Goal: Task Accomplishment & Management: Manage account settings

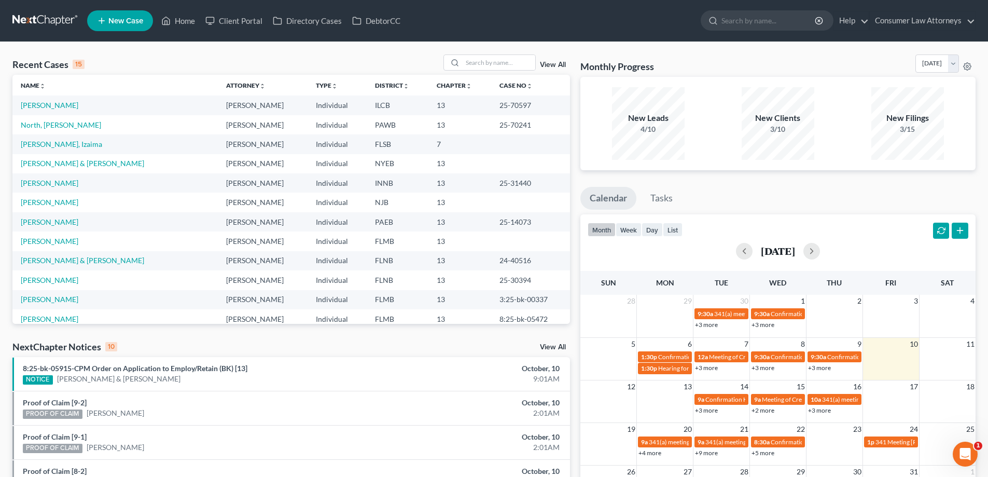
scroll to position [52, 0]
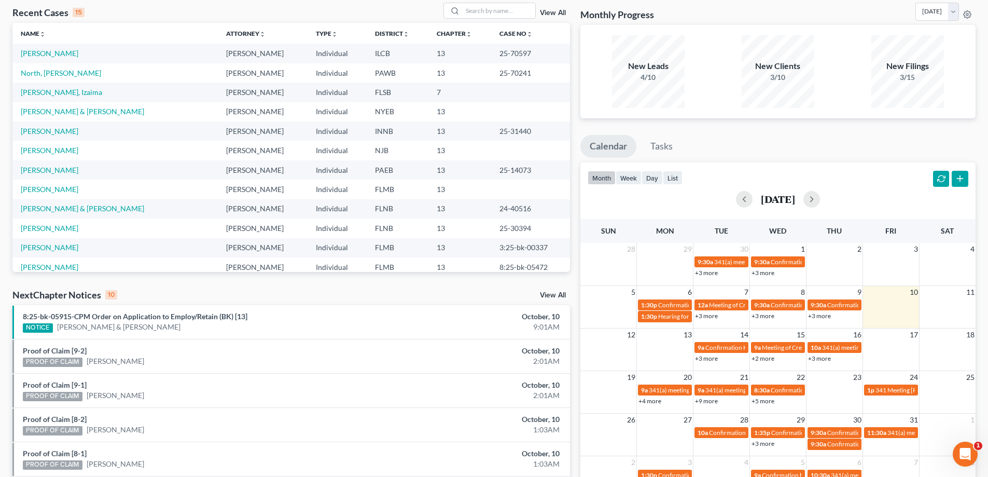
click at [651, 399] on link "+4 more" at bounding box center [649, 401] width 23 height 8
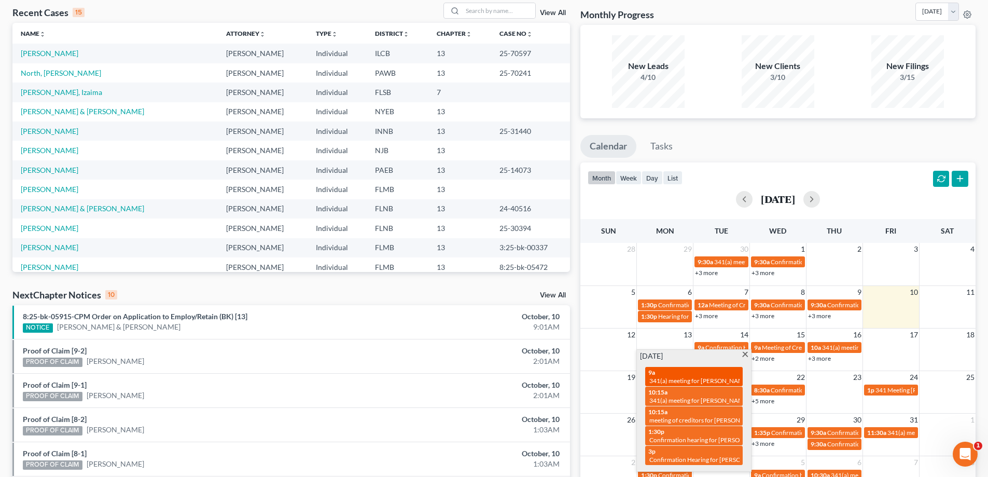
click at [722, 378] on span "341(a) meeting for [PERSON_NAME]" at bounding box center [699, 381] width 100 height 8
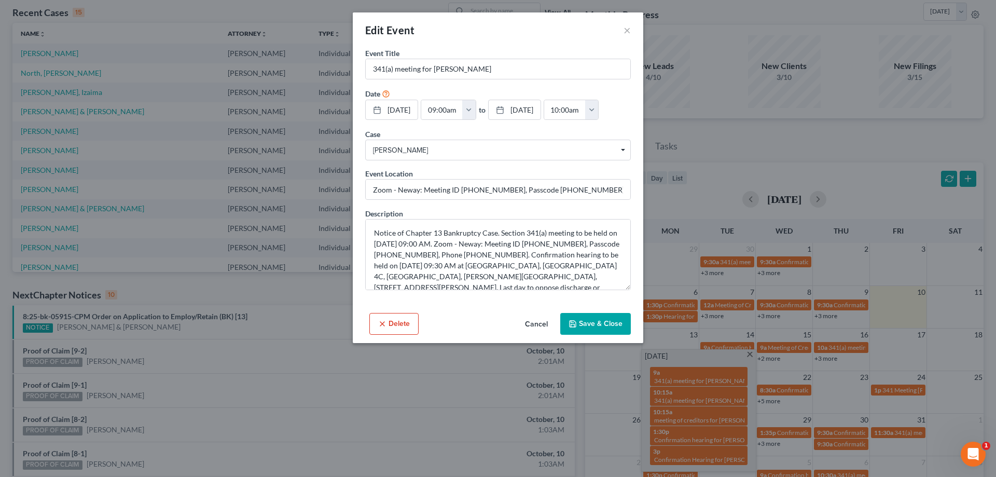
click at [387, 335] on button "Delete" at bounding box center [393, 324] width 49 height 22
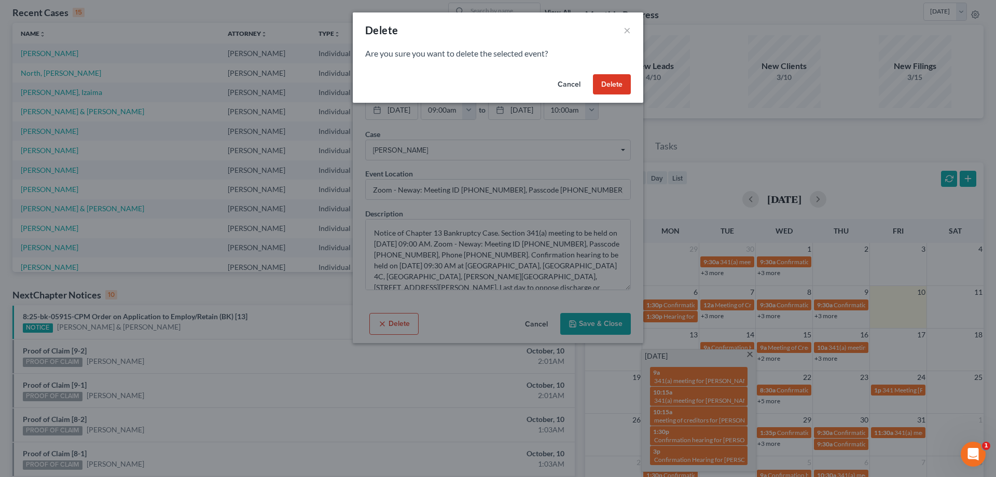
click at [609, 81] on button "Delete" at bounding box center [612, 84] width 38 height 21
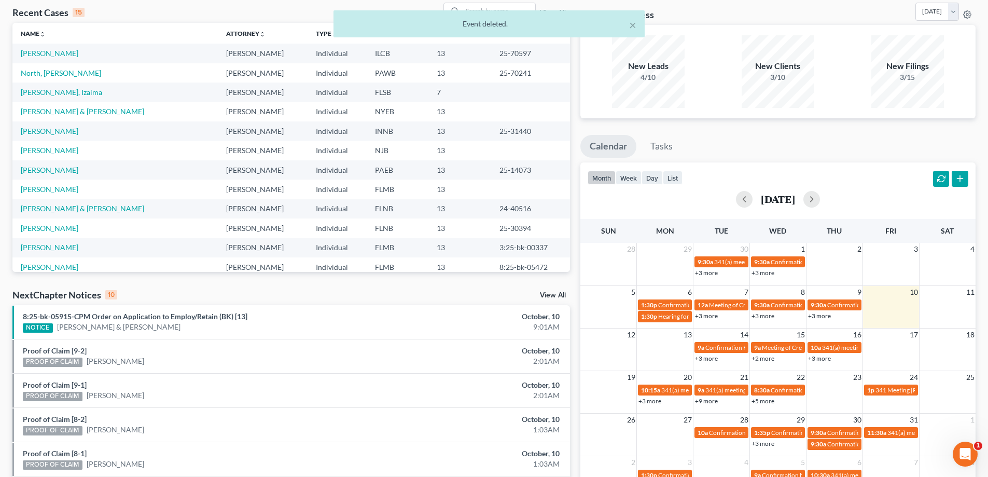
click at [649, 404] on link "+3 more" at bounding box center [649, 401] width 23 height 8
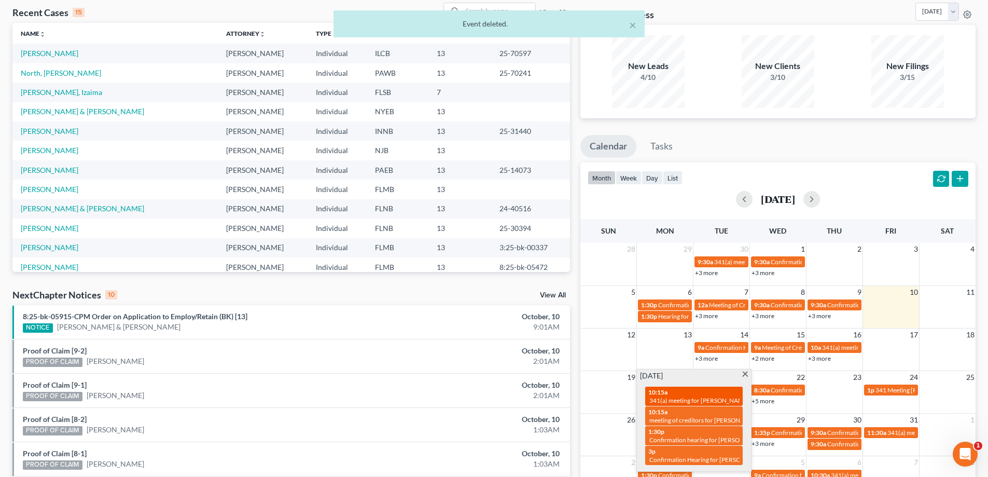
click at [717, 397] on span "341(a) meeting for [PERSON_NAME]" at bounding box center [699, 400] width 100 height 8
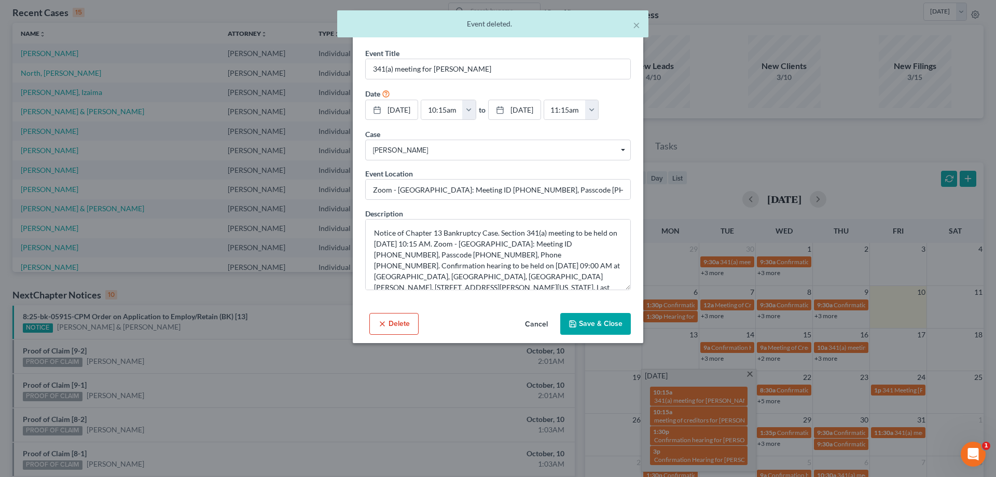
click at [404, 335] on button "Delete" at bounding box center [393, 324] width 49 height 22
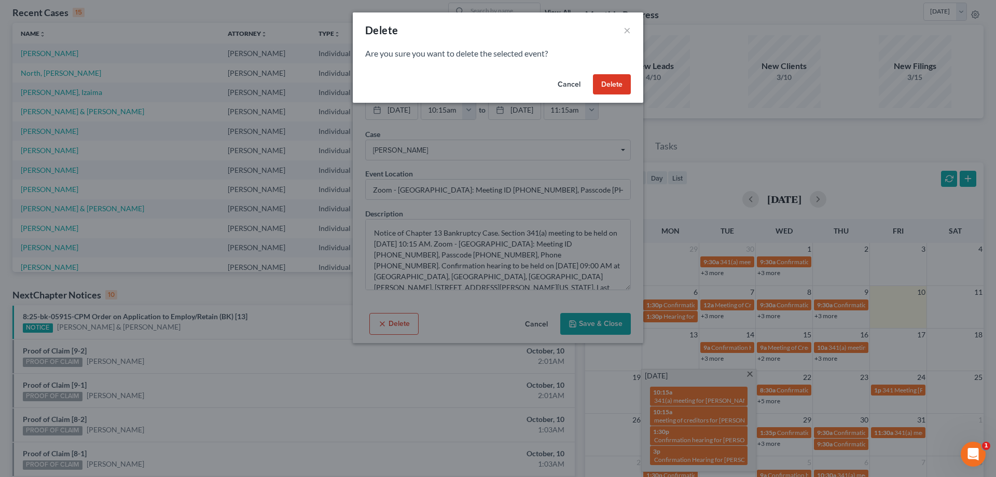
click at [622, 79] on button "Delete" at bounding box center [612, 84] width 38 height 21
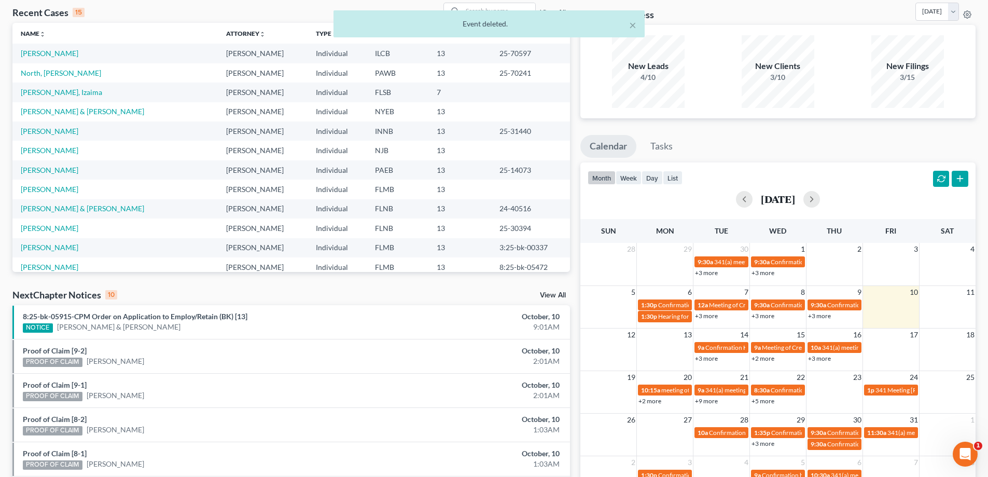
click at [648, 401] on link "+2 more" at bounding box center [649, 401] width 23 height 8
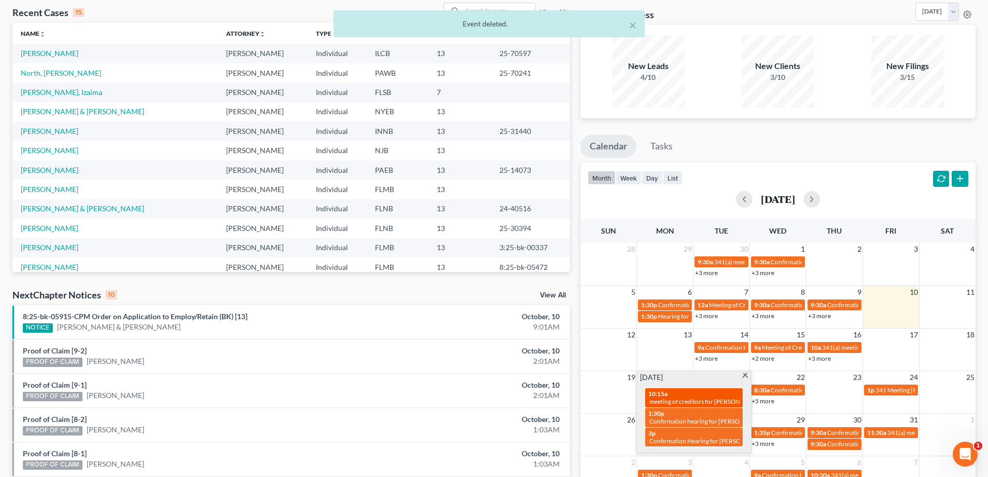
click at [675, 402] on span "meeting of creditors for [PERSON_NAME]" at bounding box center [706, 401] width 114 height 8
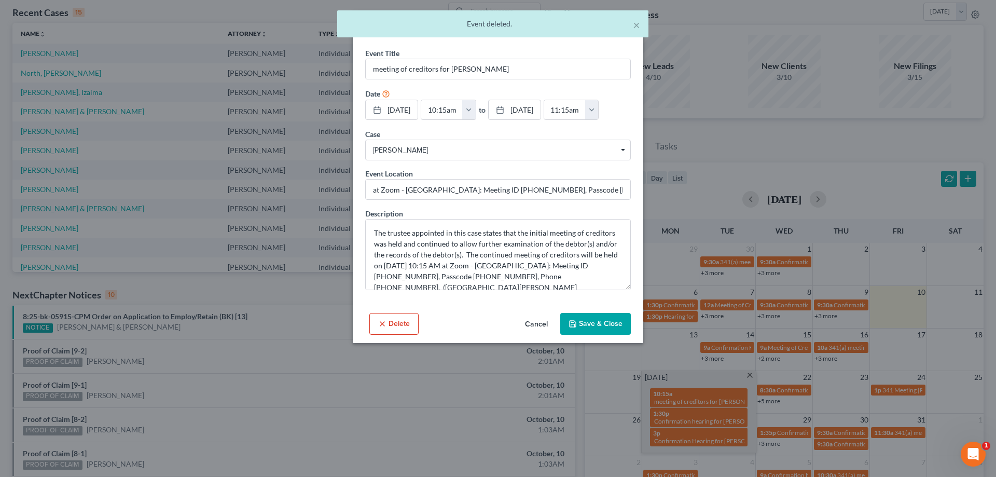
click at [388, 335] on button "Delete" at bounding box center [393, 324] width 49 height 22
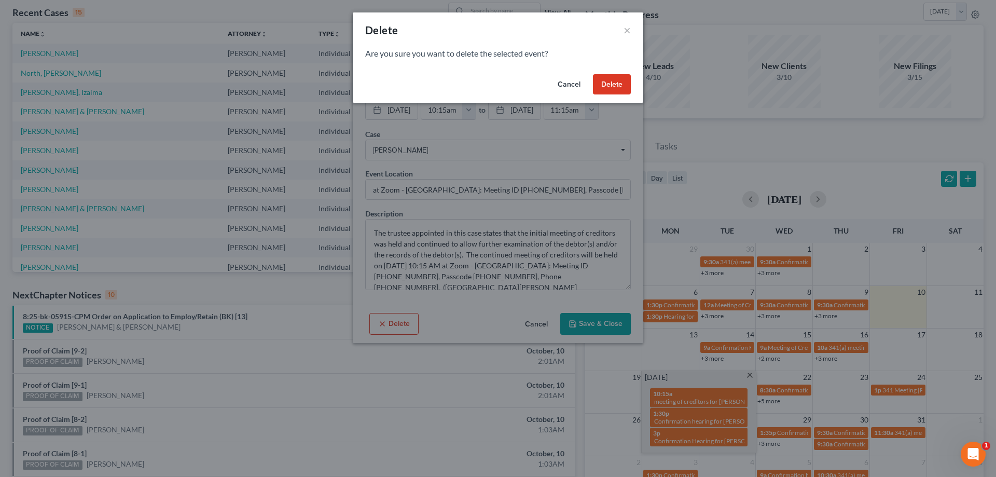
click at [615, 81] on button "Delete" at bounding box center [612, 84] width 38 height 21
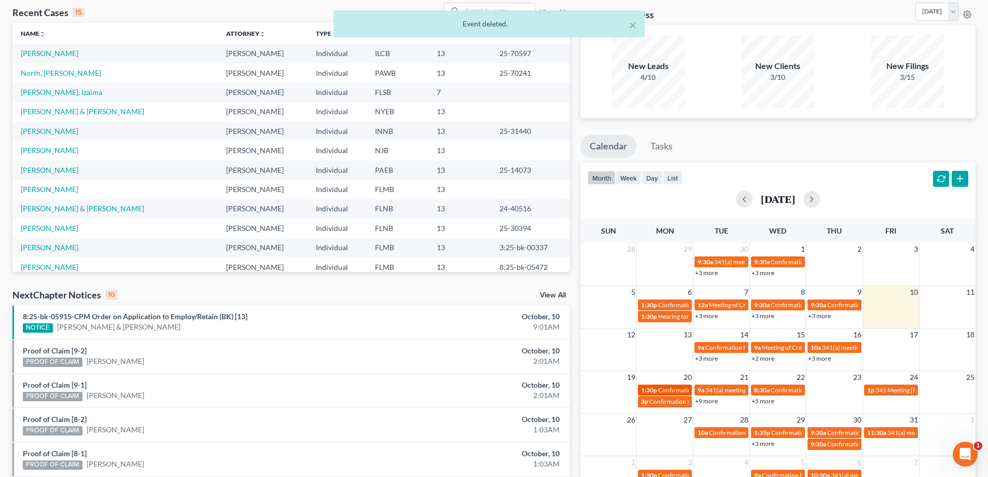
click at [655, 386] on span "1:30p" at bounding box center [649, 390] width 16 height 8
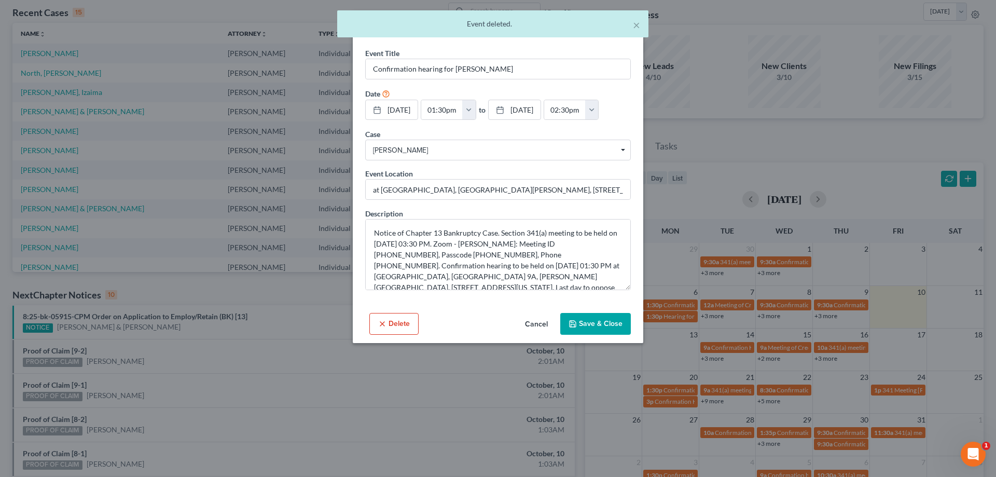
click at [535, 335] on button "Cancel" at bounding box center [536, 324] width 39 height 21
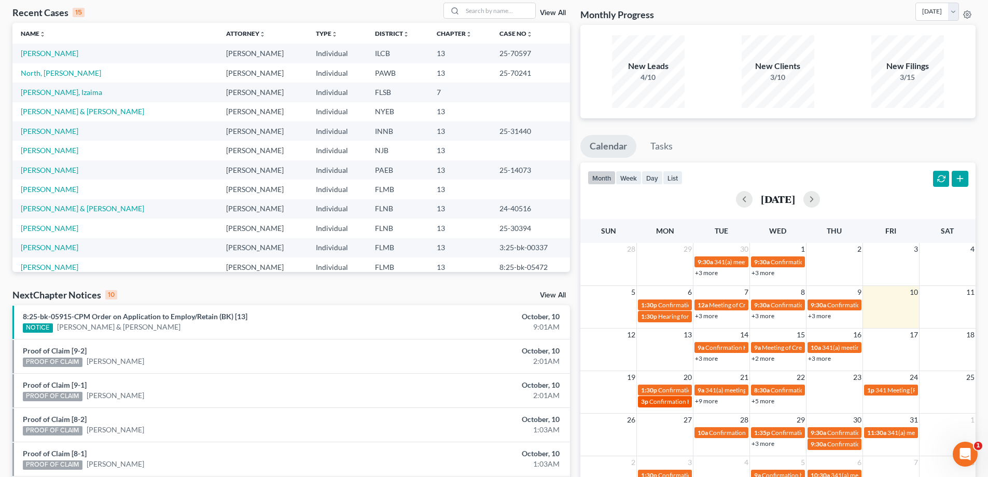
click at [649, 405] on div "3p Confirmation Hearing for [PERSON_NAME]" at bounding box center [665, 401] width 48 height 8
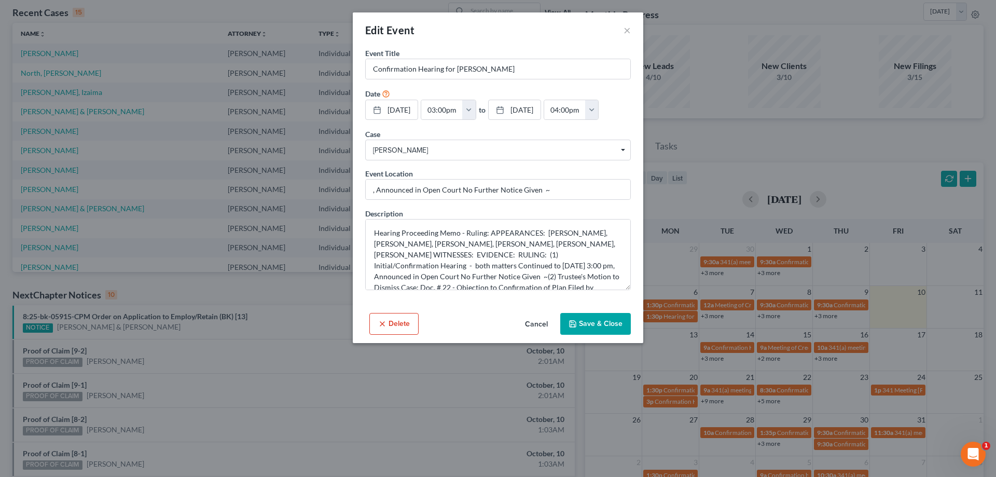
click at [596, 335] on button "Save & Close" at bounding box center [595, 324] width 71 height 22
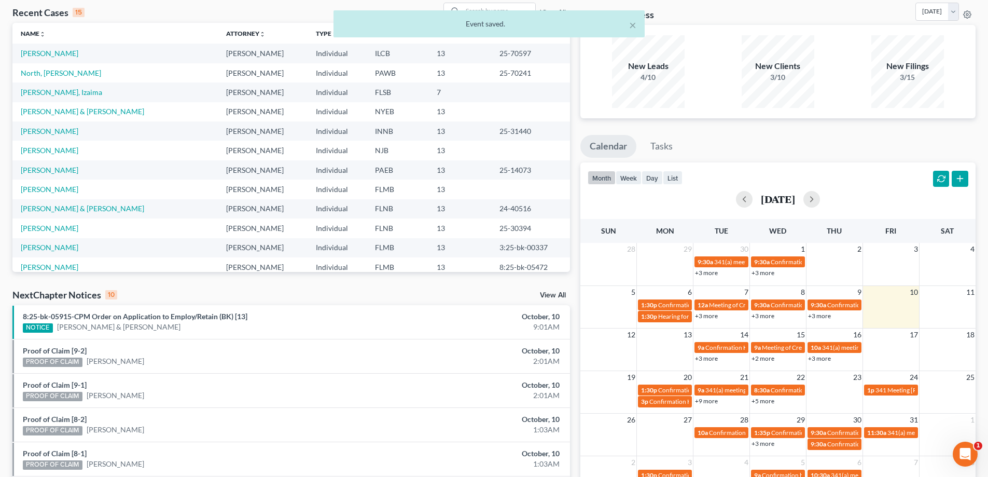
click at [710, 397] on link "+9 more" at bounding box center [706, 401] width 23 height 8
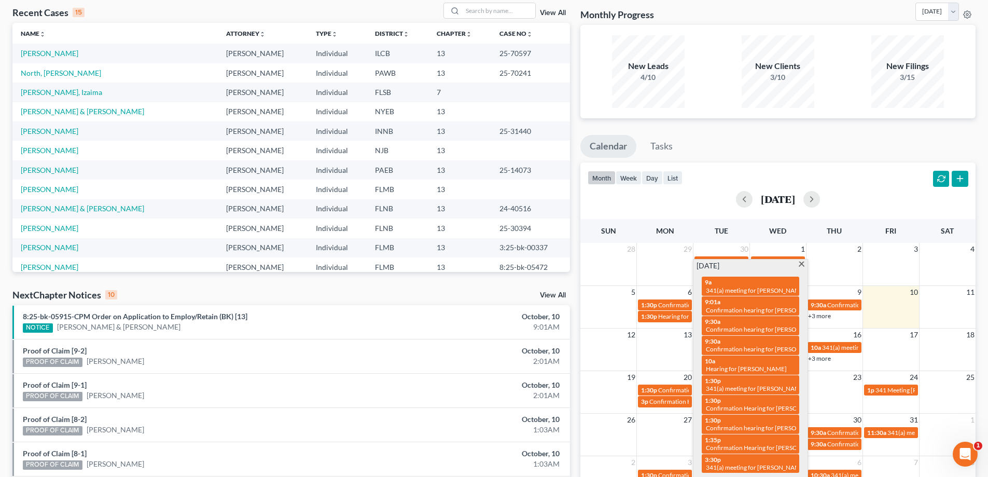
click at [578, 363] on div "Monthly Progress Bankruptcy Bankruptcy [DATE] [DATE] [DATE] [DATE] [DATE] [DATE…" at bounding box center [778, 333] width 406 height 661
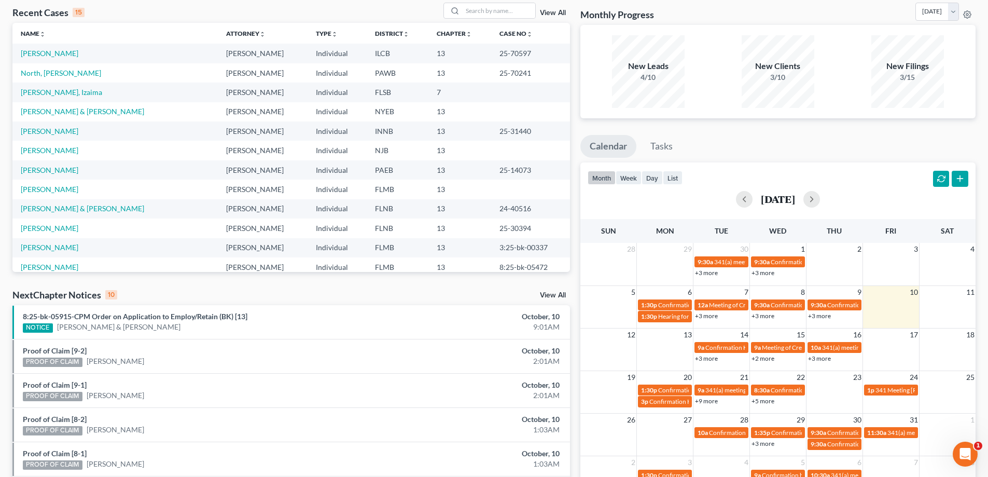
click at [827, 359] on link "+3 more" at bounding box center [819, 358] width 23 height 8
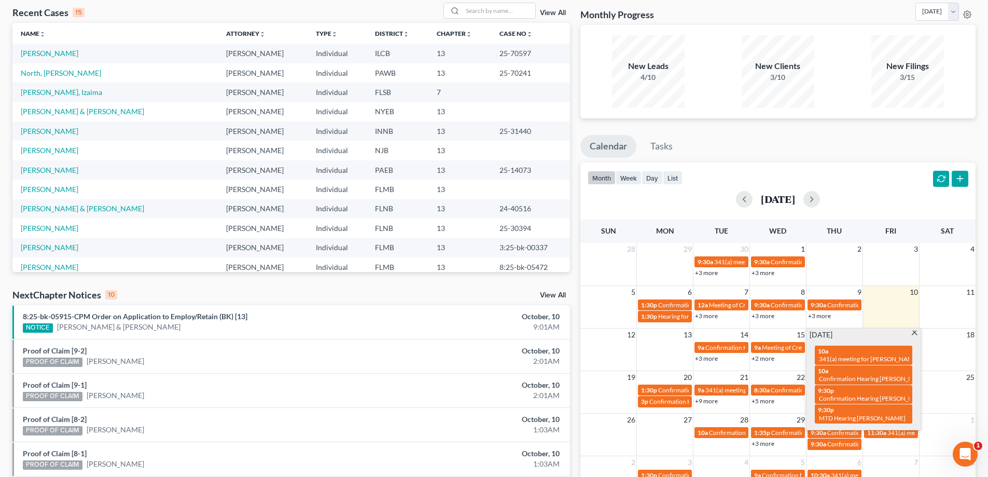
click at [768, 355] on link "+2 more" at bounding box center [763, 358] width 23 height 8
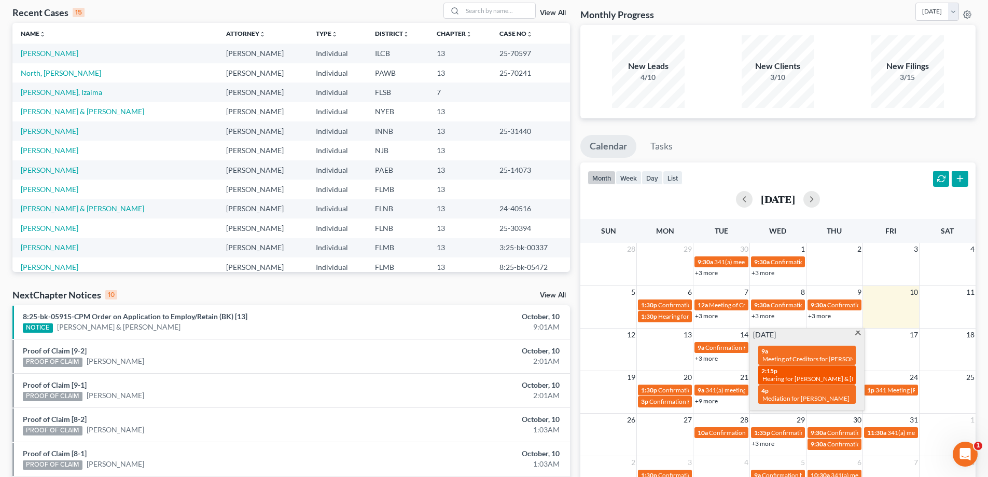
click at [787, 379] on span "Hearing for [PERSON_NAME] & [PERSON_NAME]" at bounding box center [830, 378] width 136 height 8
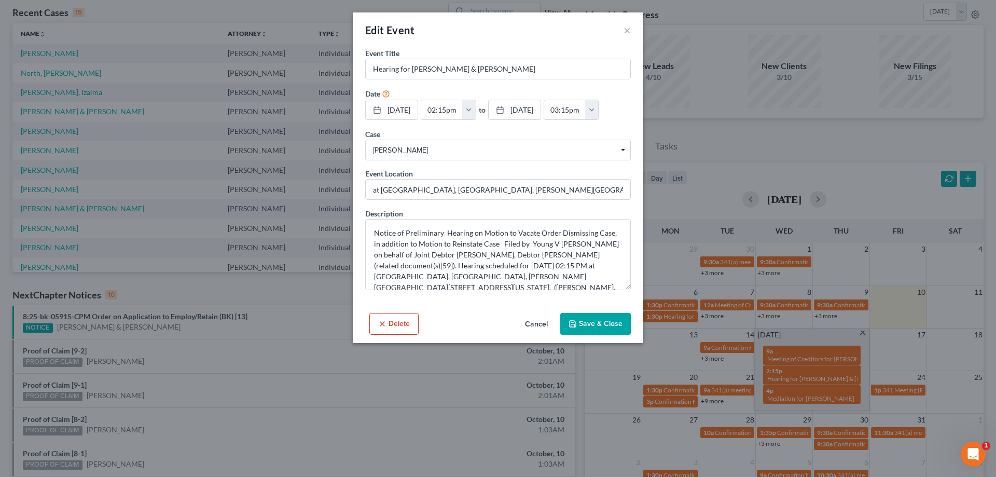
click at [387, 335] on button "Delete" at bounding box center [393, 324] width 49 height 22
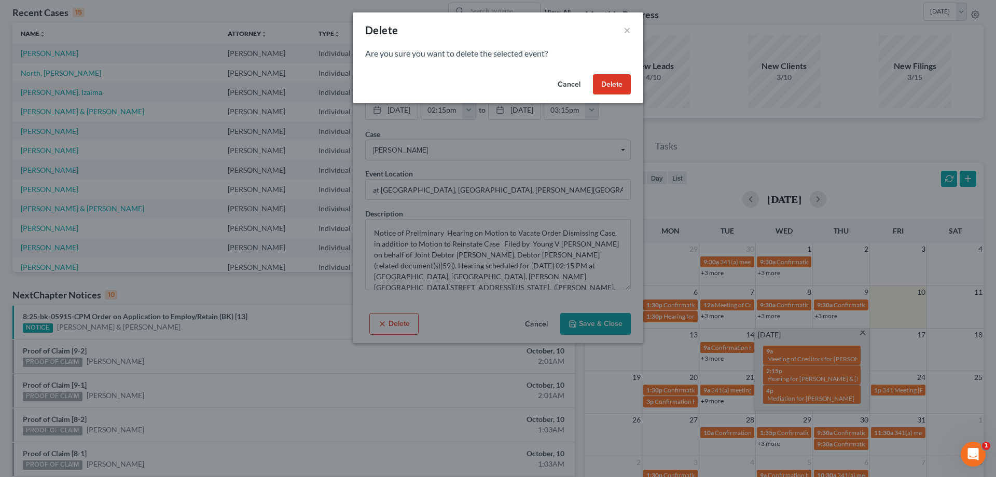
click at [613, 85] on button "Delete" at bounding box center [612, 84] width 38 height 21
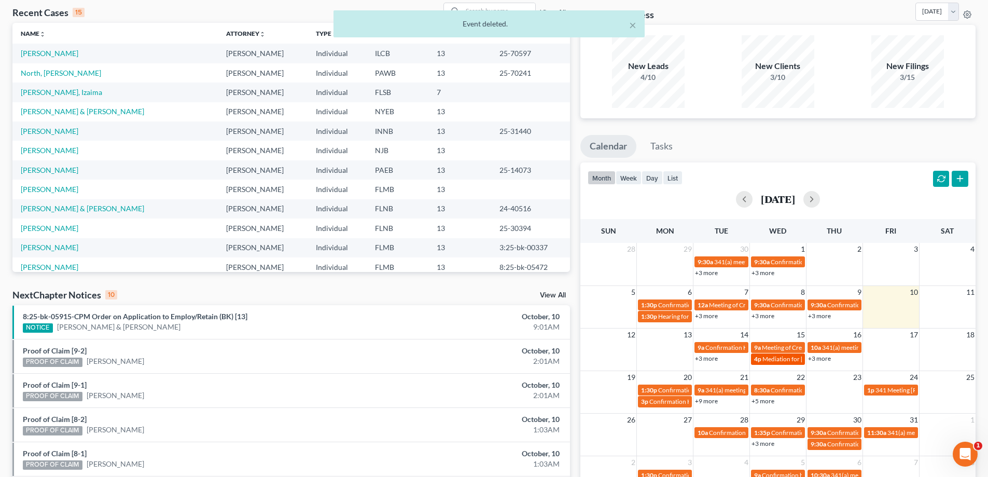
click at [766, 362] on span "Mediation for [PERSON_NAME]" at bounding box center [805, 359] width 87 height 8
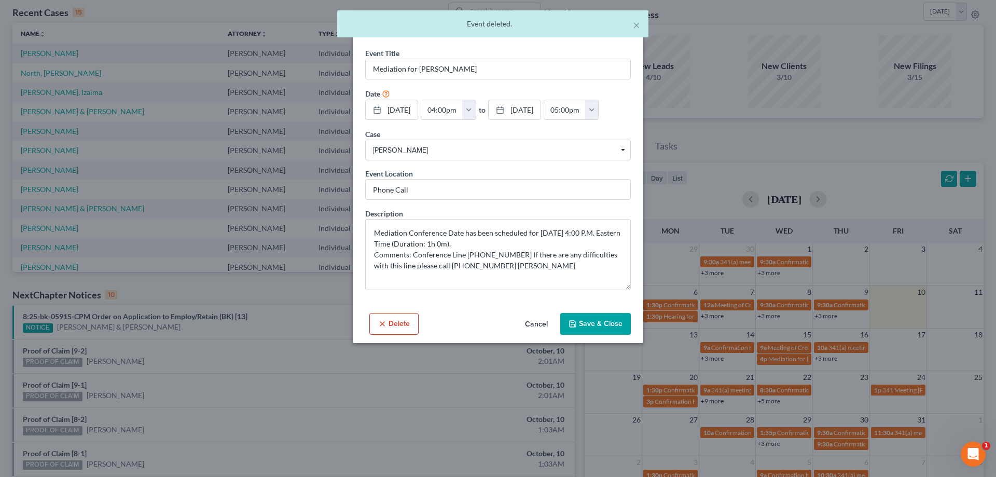
click at [605, 335] on button "Save & Close" at bounding box center [595, 324] width 71 height 22
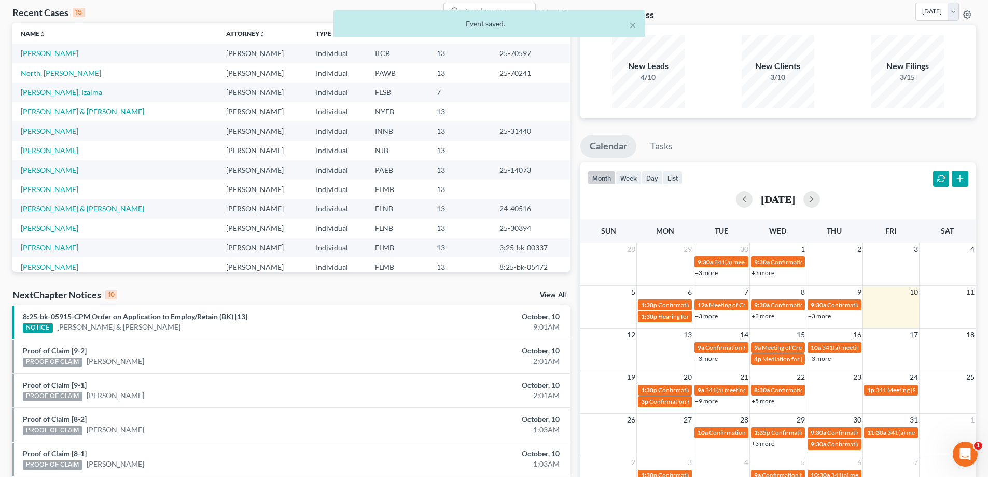
click at [770, 347] on span "Meeting of Creditors for [PERSON_NAME]" at bounding box center [819, 347] width 115 height 8
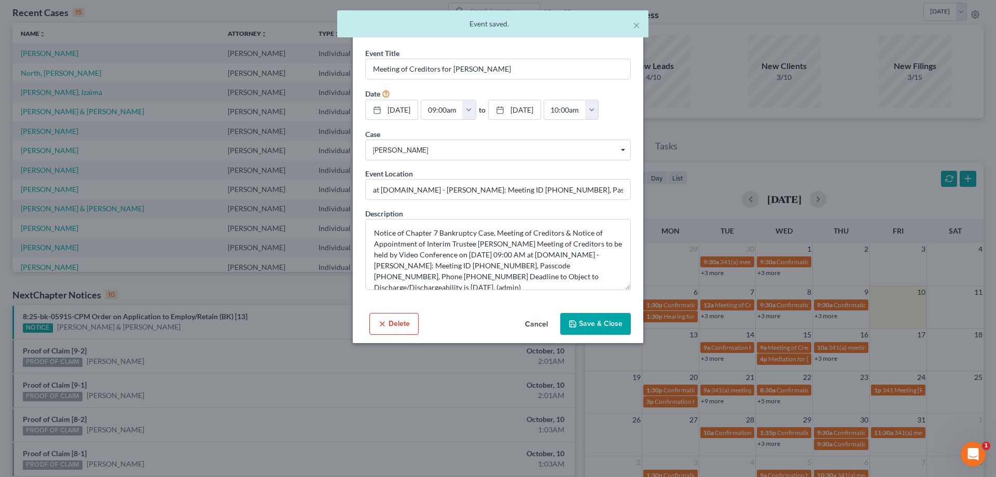
click at [589, 335] on button "Save & Close" at bounding box center [595, 324] width 71 height 22
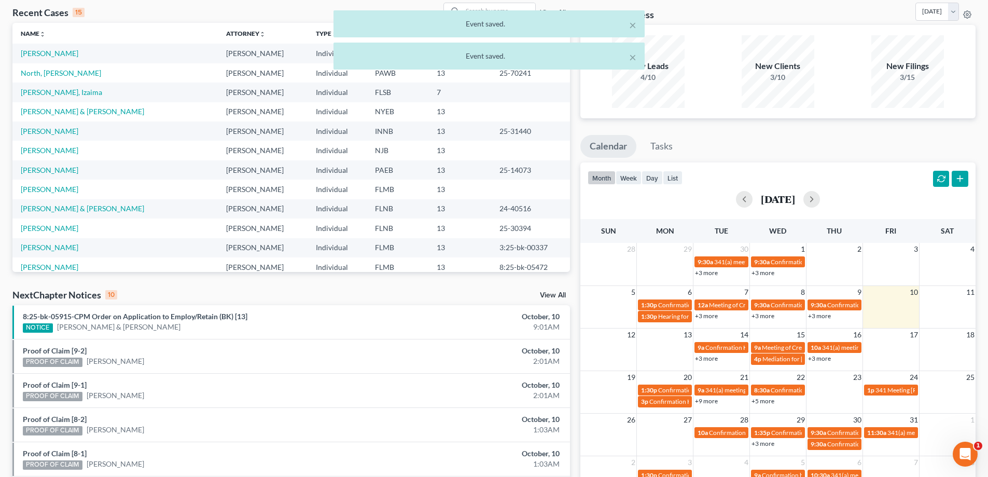
click at [714, 358] on link "+3 more" at bounding box center [706, 358] width 23 height 8
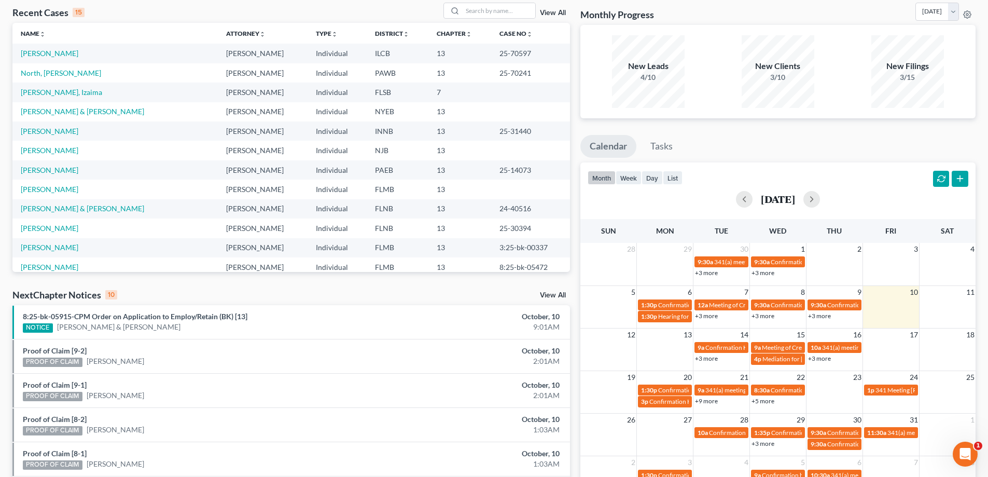
click at [578, 286] on div "Monthly Progress Bankruptcy Bankruptcy [DATE] [DATE] [DATE] [DATE] [DATE] [DATE…" at bounding box center [778, 333] width 406 height 661
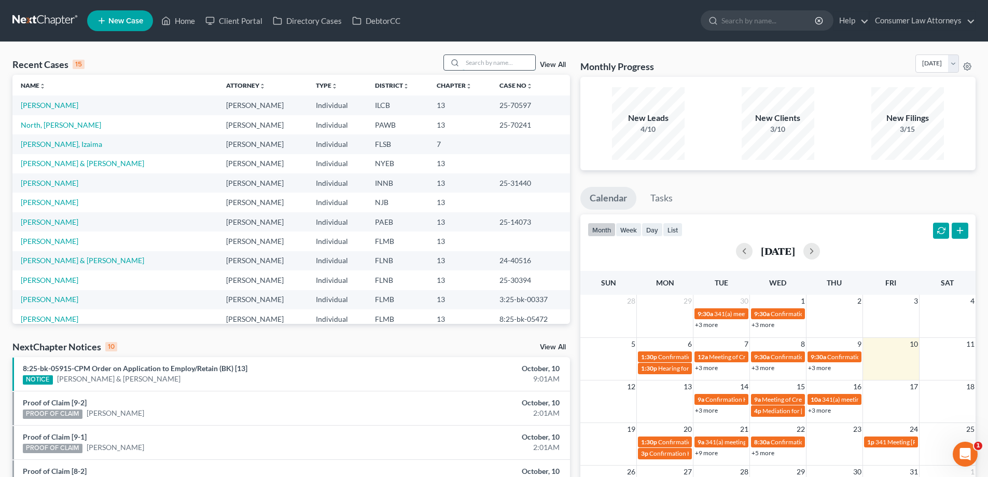
click at [489, 64] on input "search" at bounding box center [499, 62] width 73 height 15
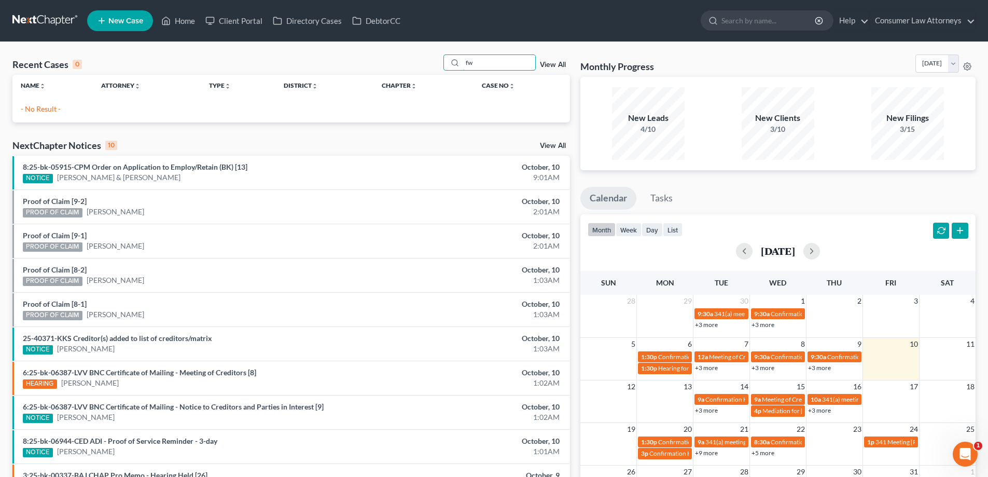
type input "f"
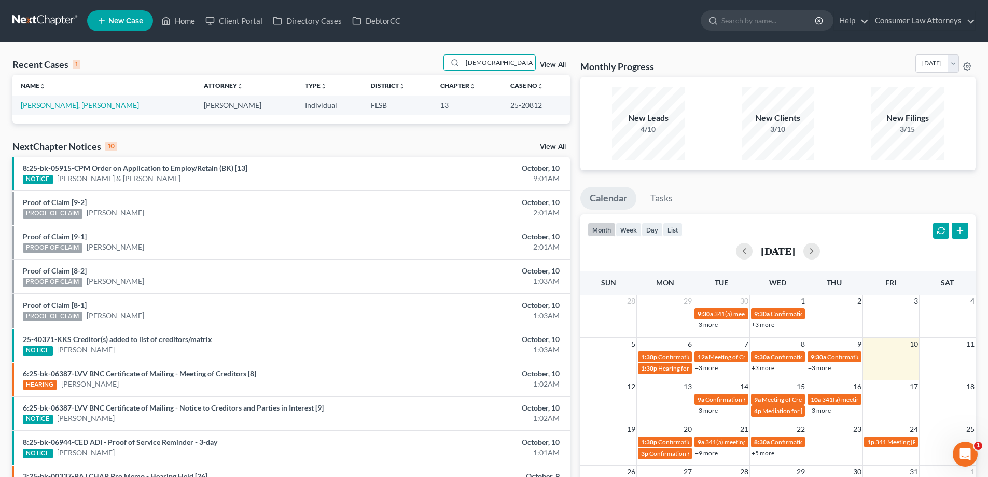
type input "[DEMOGRAPHIC_DATA]"
drag, startPoint x: 506, startPoint y: 109, endPoint x: 495, endPoint y: 109, distance: 11.4
click at [502, 109] on td "25-20812" at bounding box center [535, 104] width 67 height 19
drag, startPoint x: 487, startPoint y: 107, endPoint x: 526, endPoint y: 107, distance: 38.9
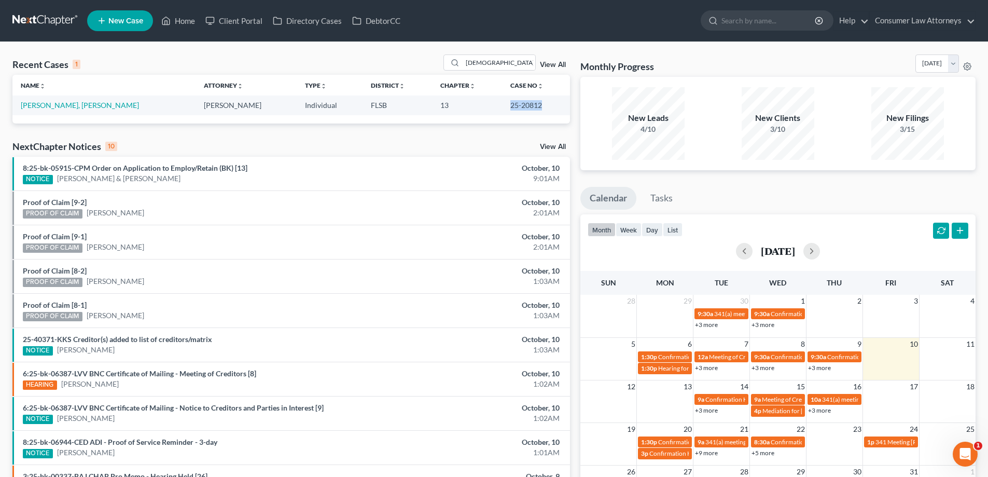
click at [526, 107] on td "25-20812" at bounding box center [535, 104] width 67 height 19
copy td "25-20812"
drag, startPoint x: 504, startPoint y: 67, endPoint x: 321, endPoint y: 80, distance: 184.1
click at [321, 80] on div "Recent Cases 1 [PERSON_NAME] View All Name unfold_more expand_more expand_less …" at bounding box center [291, 88] width 558 height 69
